Goal: Information Seeking & Learning: Learn about a topic

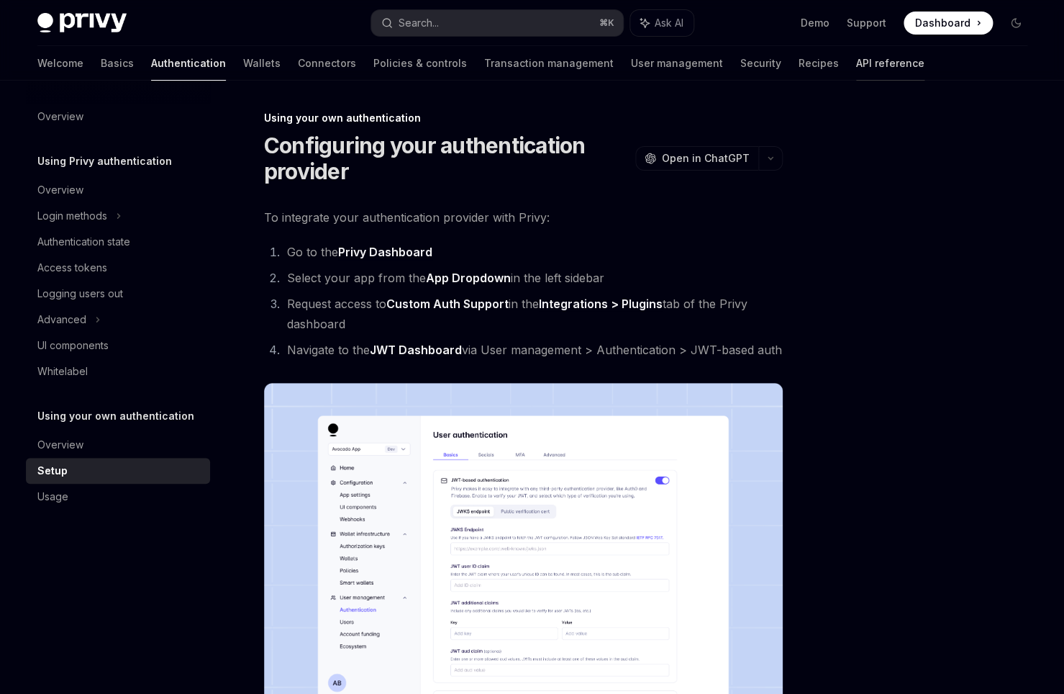
click at [856, 63] on link "API reference" at bounding box center [890, 63] width 68 height 35
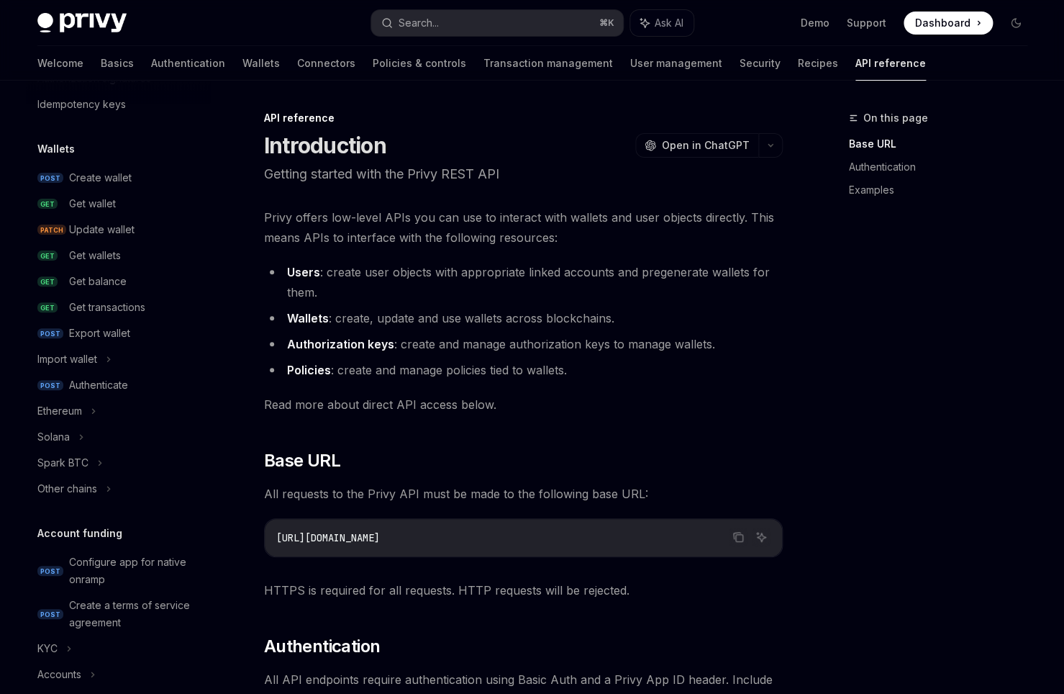
scroll to position [12, 0]
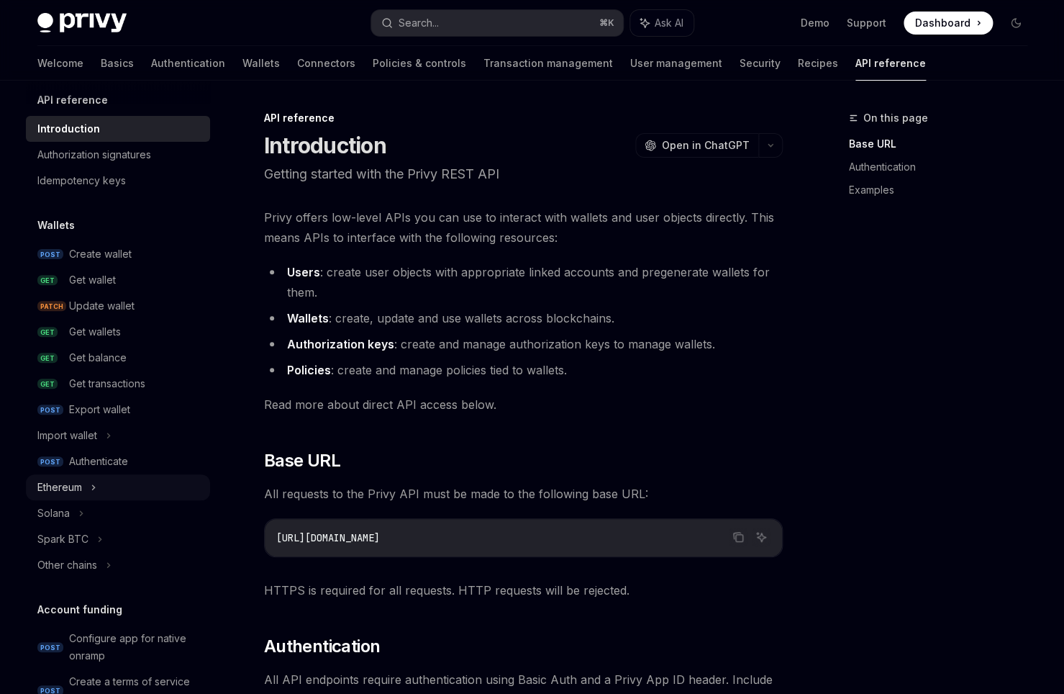
click at [101, 489] on div "Ethereum" at bounding box center [118, 487] width 184 height 26
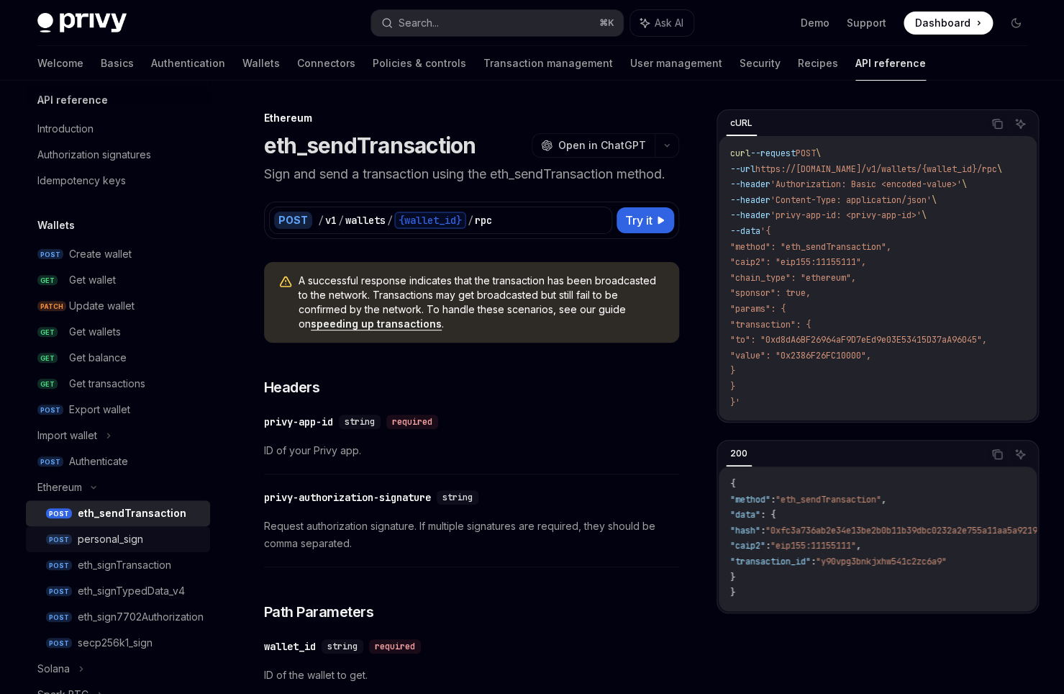
scroll to position [54, 0]
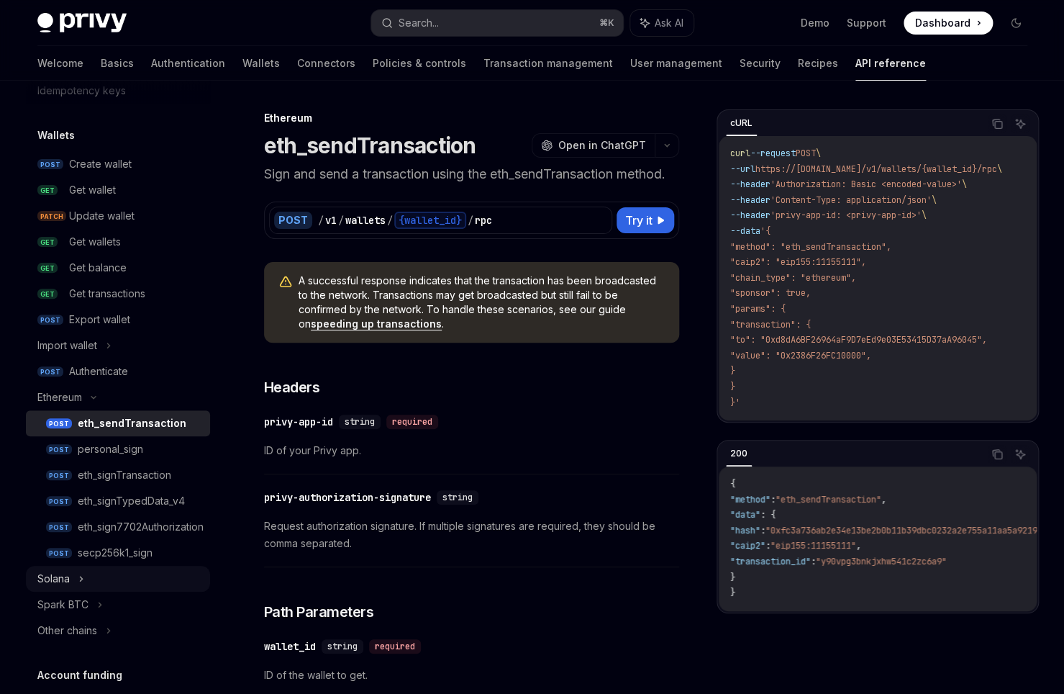
click at [96, 579] on div "Solana" at bounding box center [118, 579] width 184 height 26
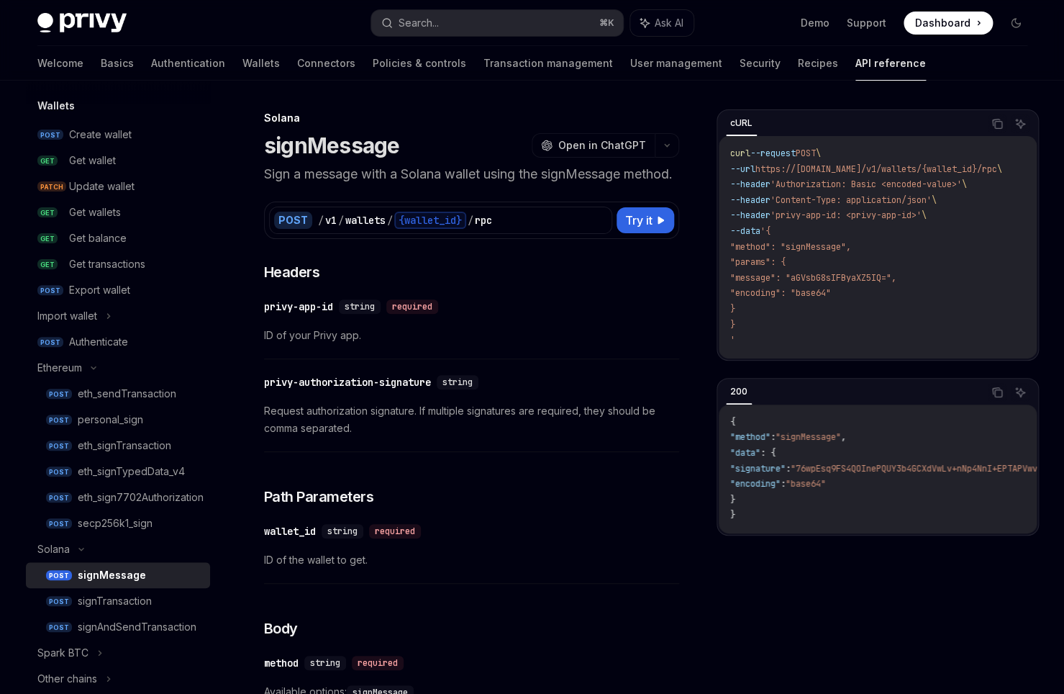
scroll to position [162, 0]
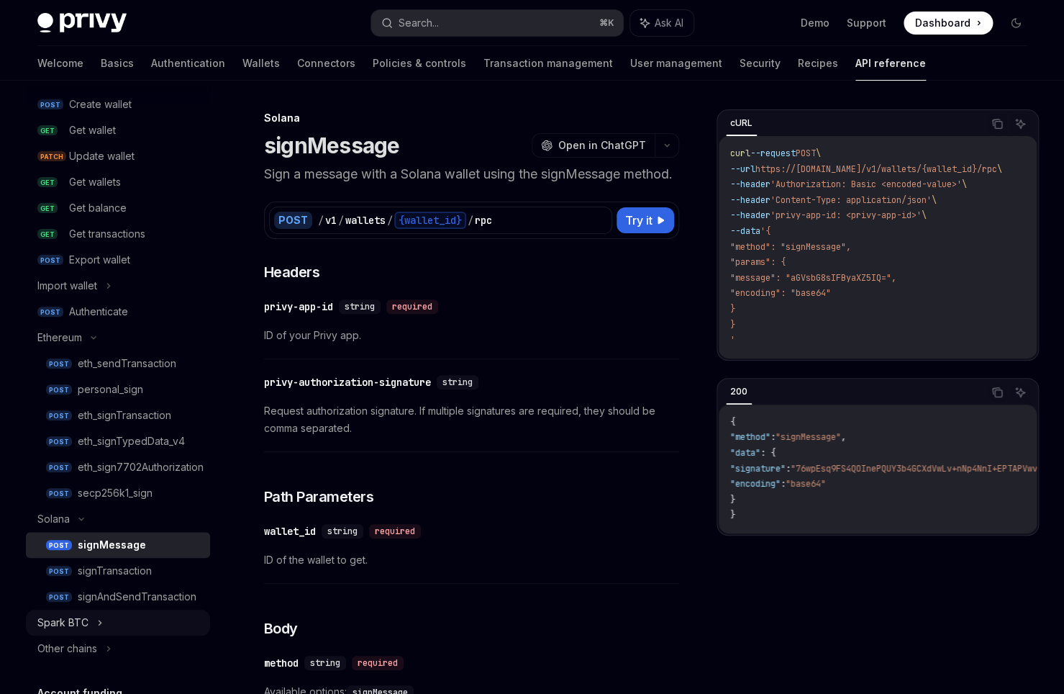
click at [80, 627] on div "Spark BTC" at bounding box center [62, 622] width 51 height 17
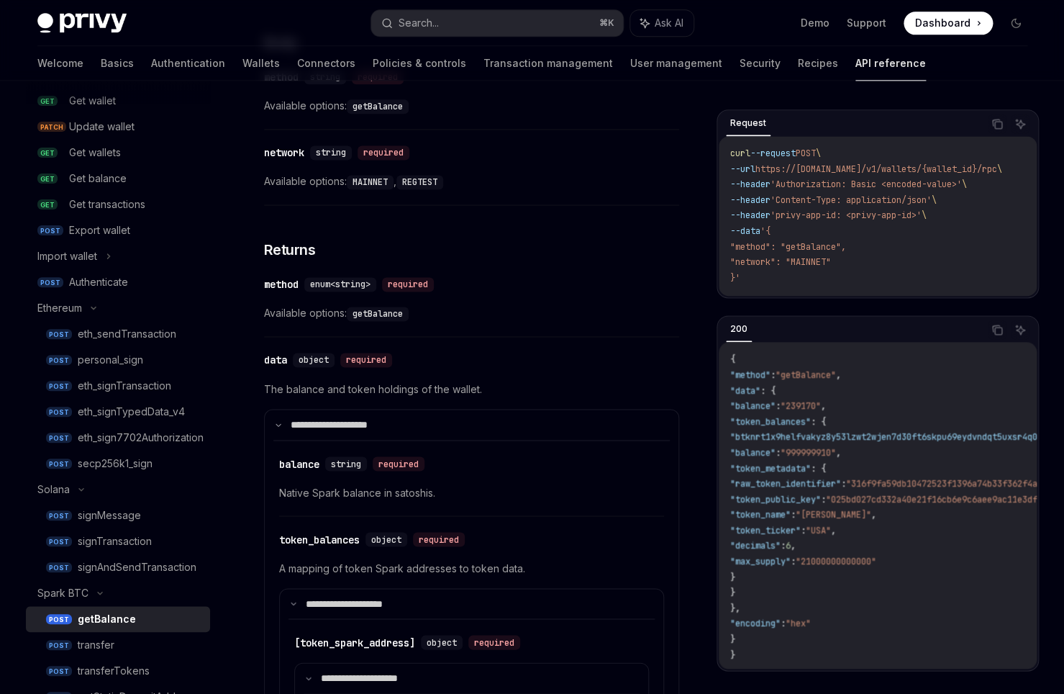
scroll to position [756, 0]
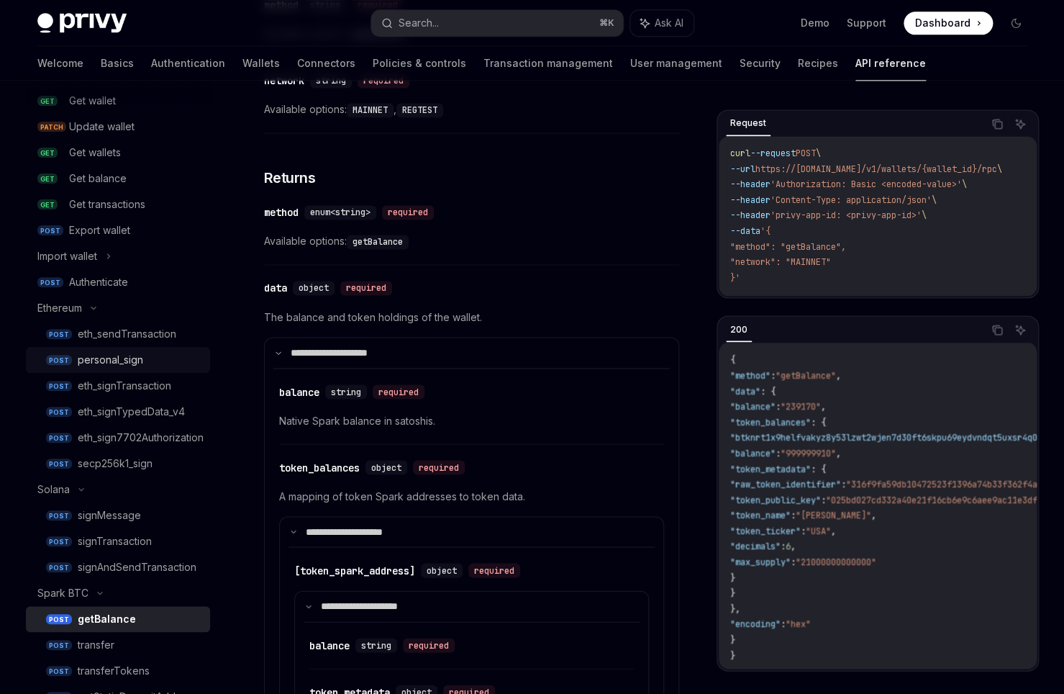
click at [130, 366] on div "personal_sign" at bounding box center [110, 359] width 65 height 17
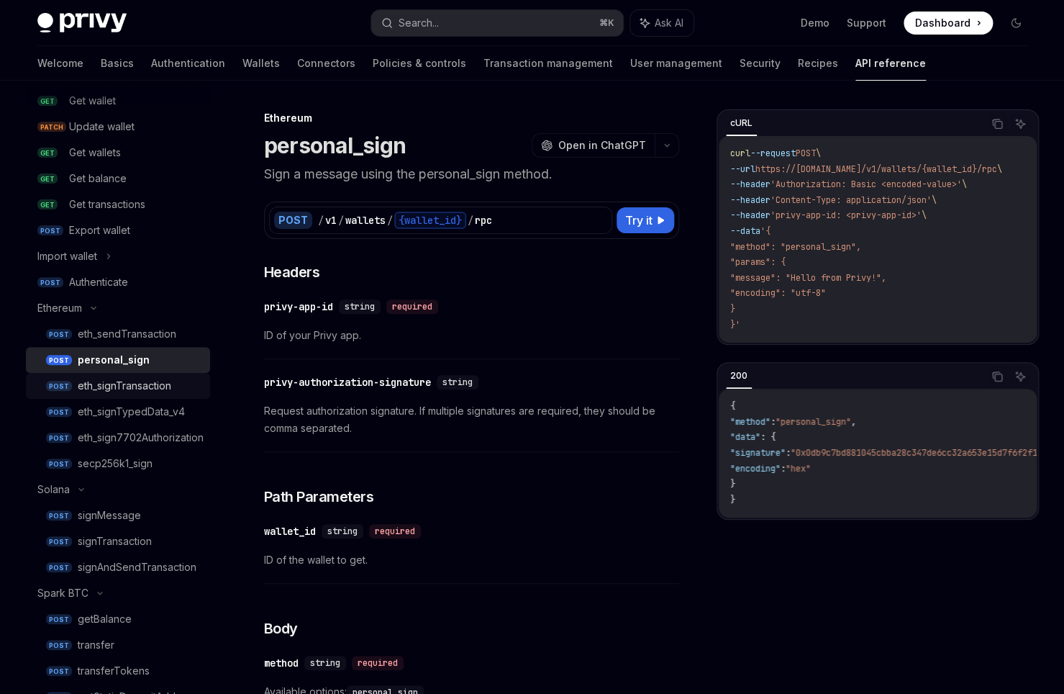
click at [115, 393] on div "eth_signTransaction" at bounding box center [125, 385] width 94 height 17
type textarea "*"
